Goal: Task Accomplishment & Management: Manage account settings

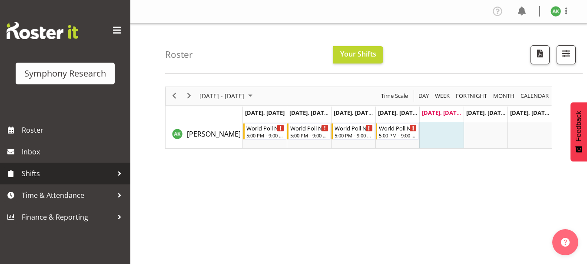
click at [30, 173] on span "Shifts" at bounding box center [67, 173] width 91 height 13
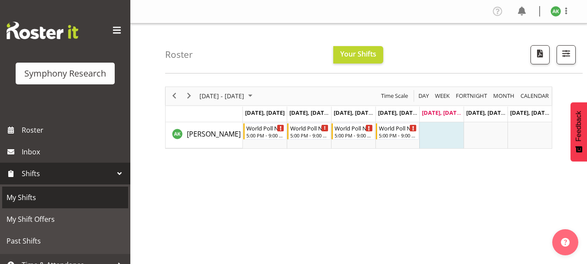
click at [20, 200] on span "My Shifts" at bounding box center [65, 197] width 117 height 13
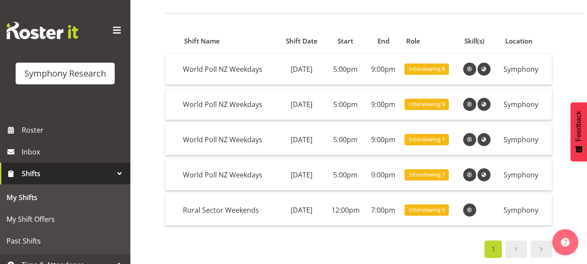
scroll to position [52, 0]
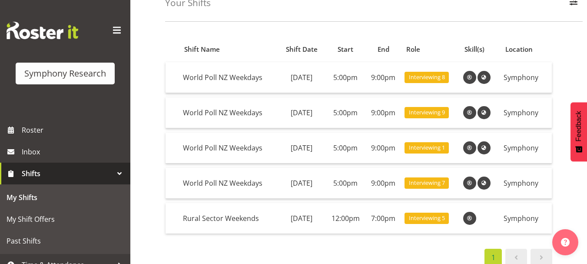
click at [279, 30] on div "Shift Name Shift Date Start End Role Skill(s) Location World Poll NZ Weekdays T…" at bounding box center [376, 201] width 422 height 347
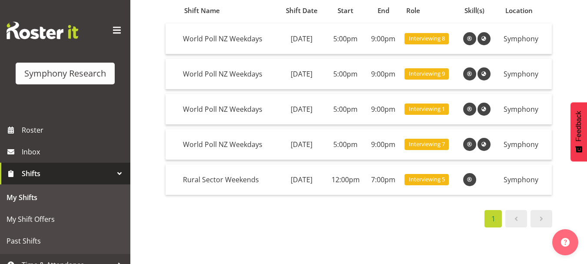
scroll to position [90, 0]
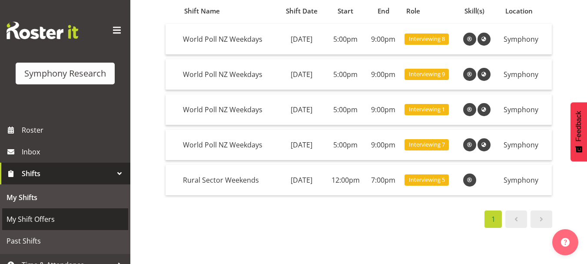
click at [42, 223] on span "My Shift Offers" at bounding box center [65, 218] width 117 height 13
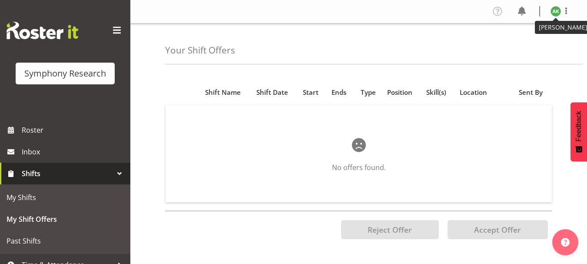
click at [555, 13] on img at bounding box center [555, 11] width 10 height 10
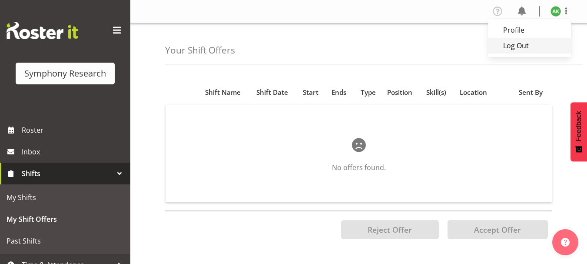
click at [519, 49] on link "Log Out" at bounding box center [529, 46] width 83 height 16
